Goal: Transaction & Acquisition: Purchase product/service

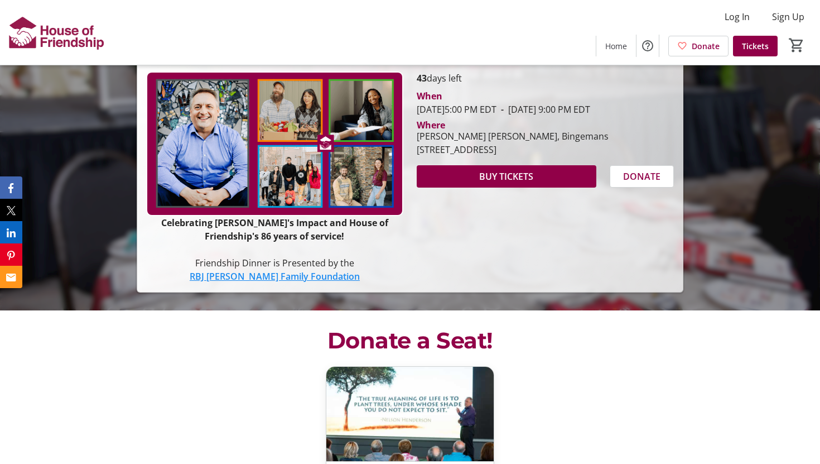
scroll to position [159, 0]
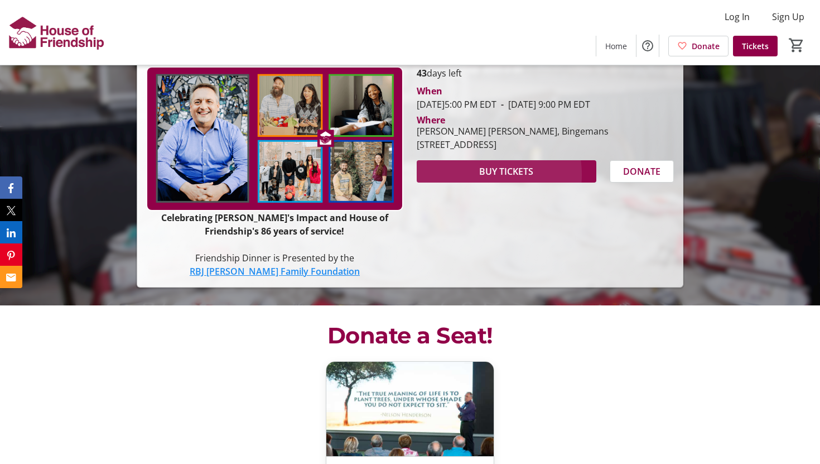
click at [479, 178] on span "BUY TICKETS" at bounding box center [506, 171] width 54 height 13
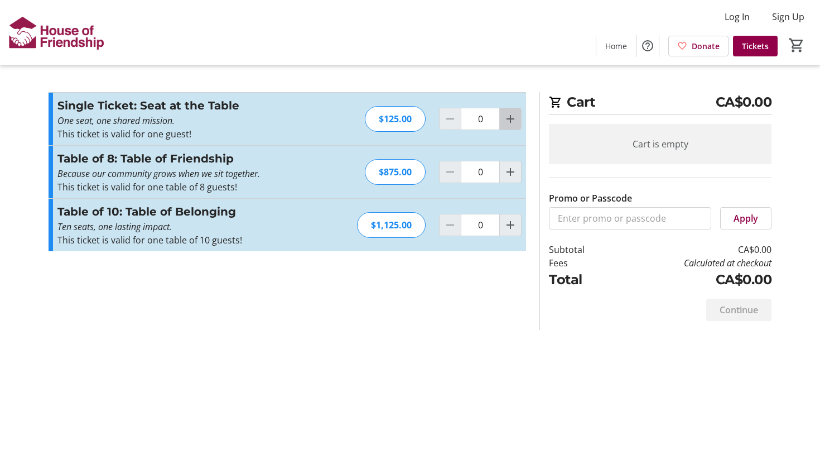
click at [504, 126] on mat-icon "Increment by one" at bounding box center [510, 118] width 13 height 13
type input "1"
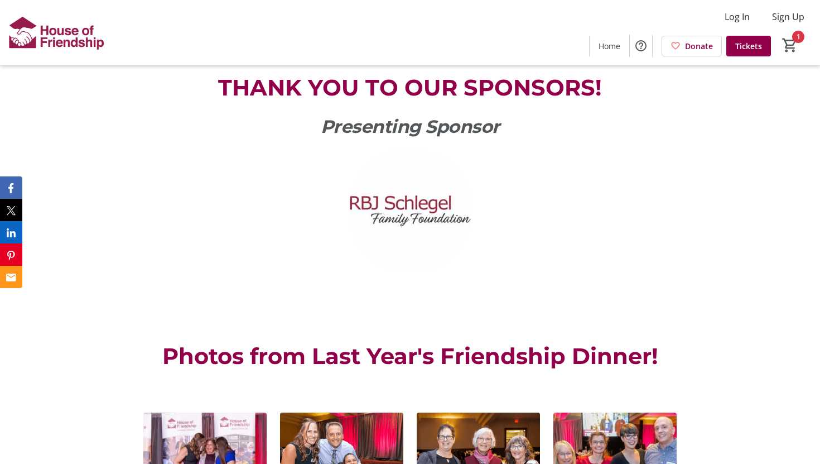
scroll to position [1267, 0]
